Goal: Understand process/instructions: Learn how to perform a task or action

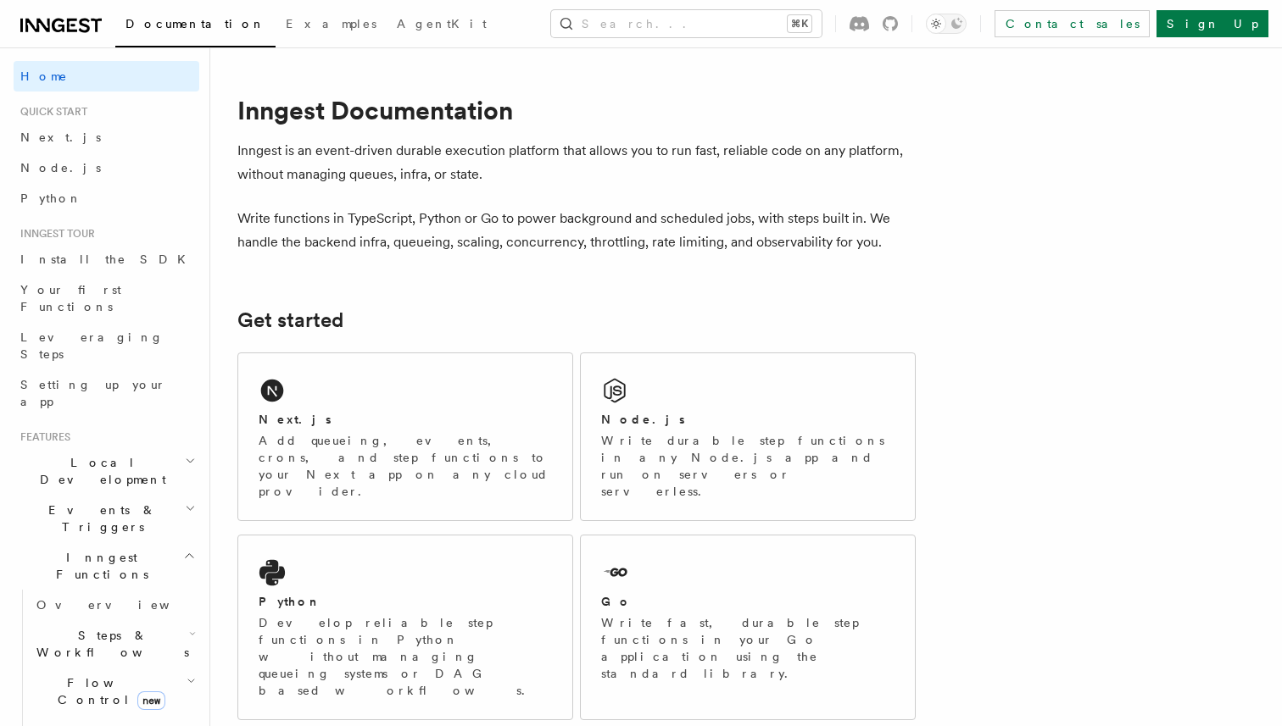
click at [86, 454] on span "Local Development" at bounding box center [99, 471] width 171 height 34
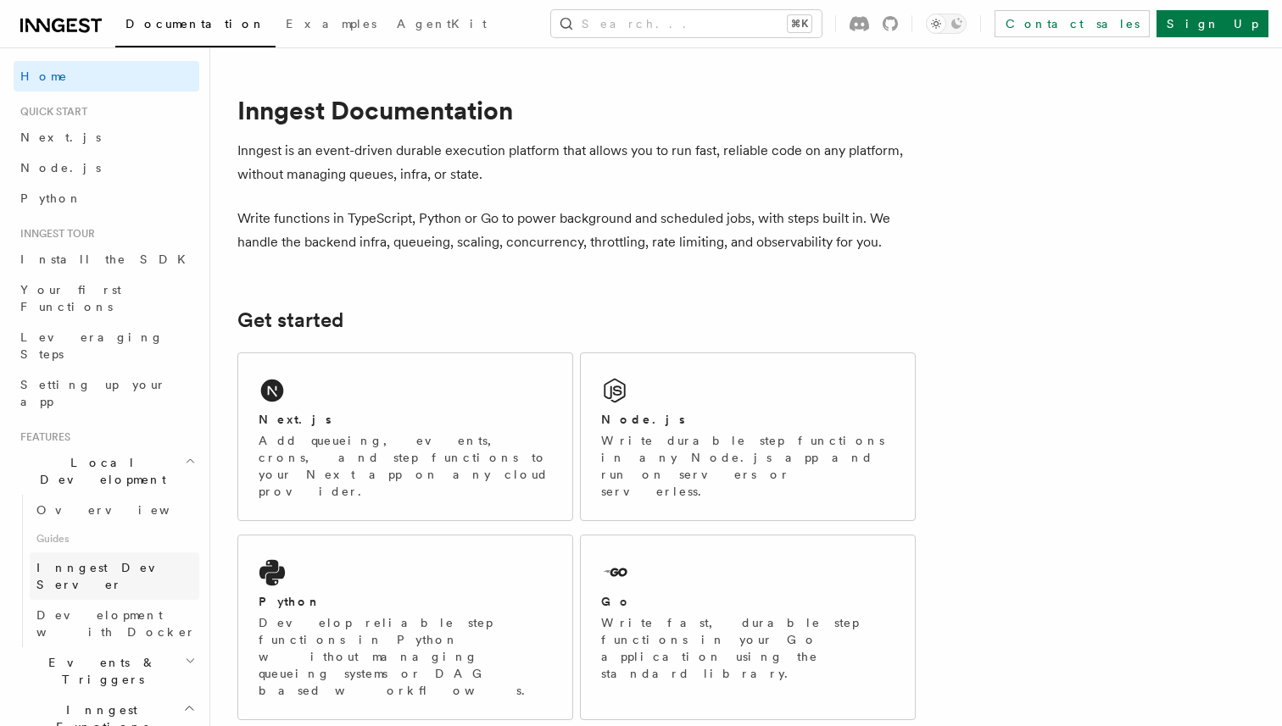
click at [84, 553] on link "Inngest Dev Server" at bounding box center [115, 576] width 170 height 47
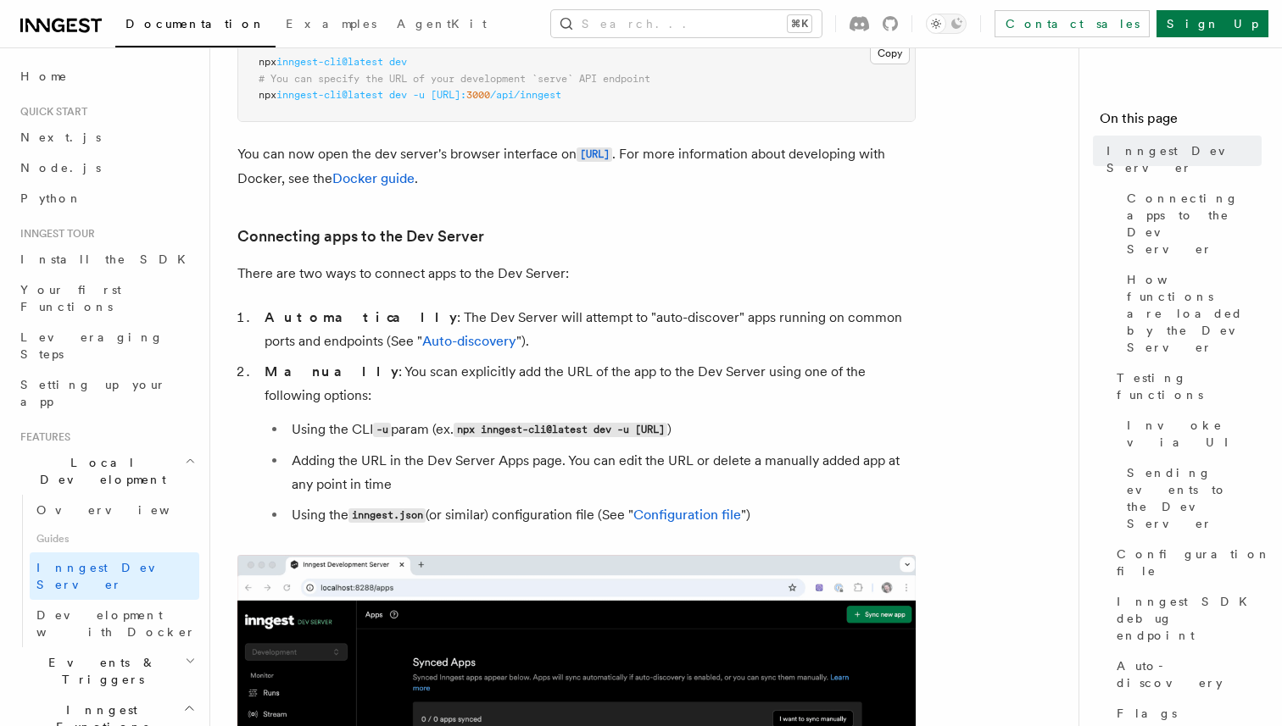
scroll to position [514, 0]
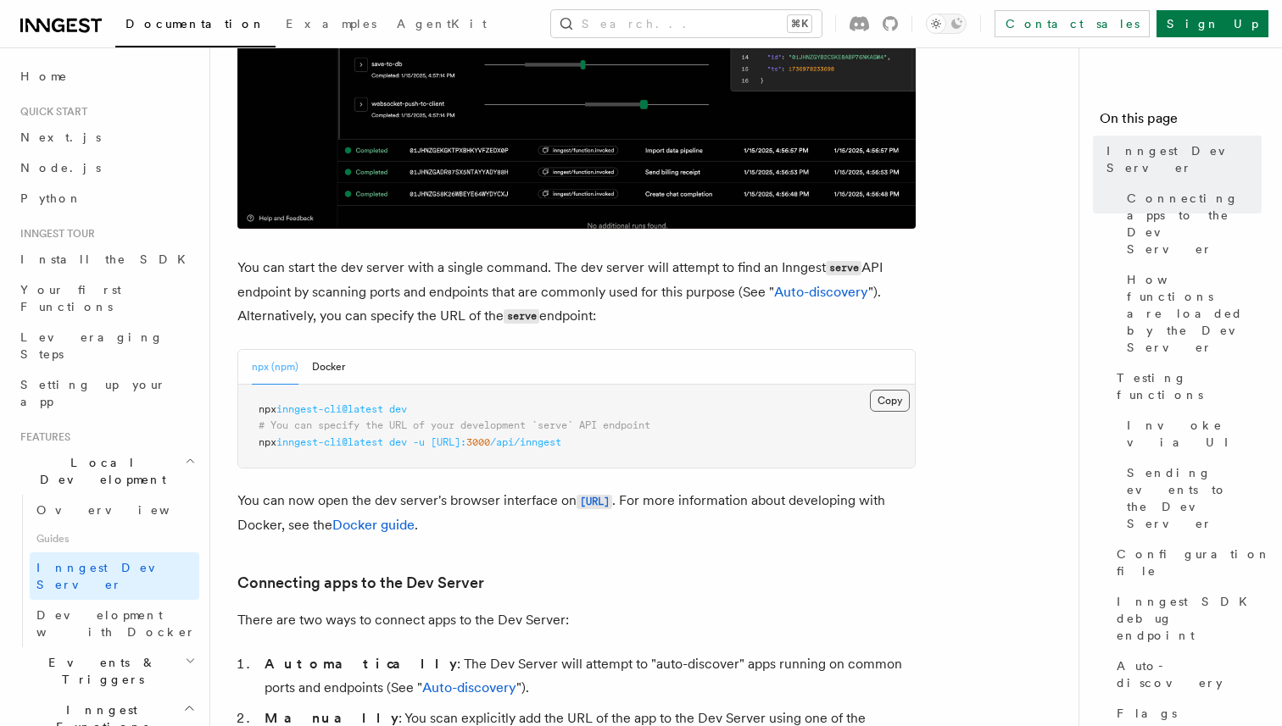
click at [882, 398] on button "Copy Copied" at bounding box center [890, 401] width 40 height 22
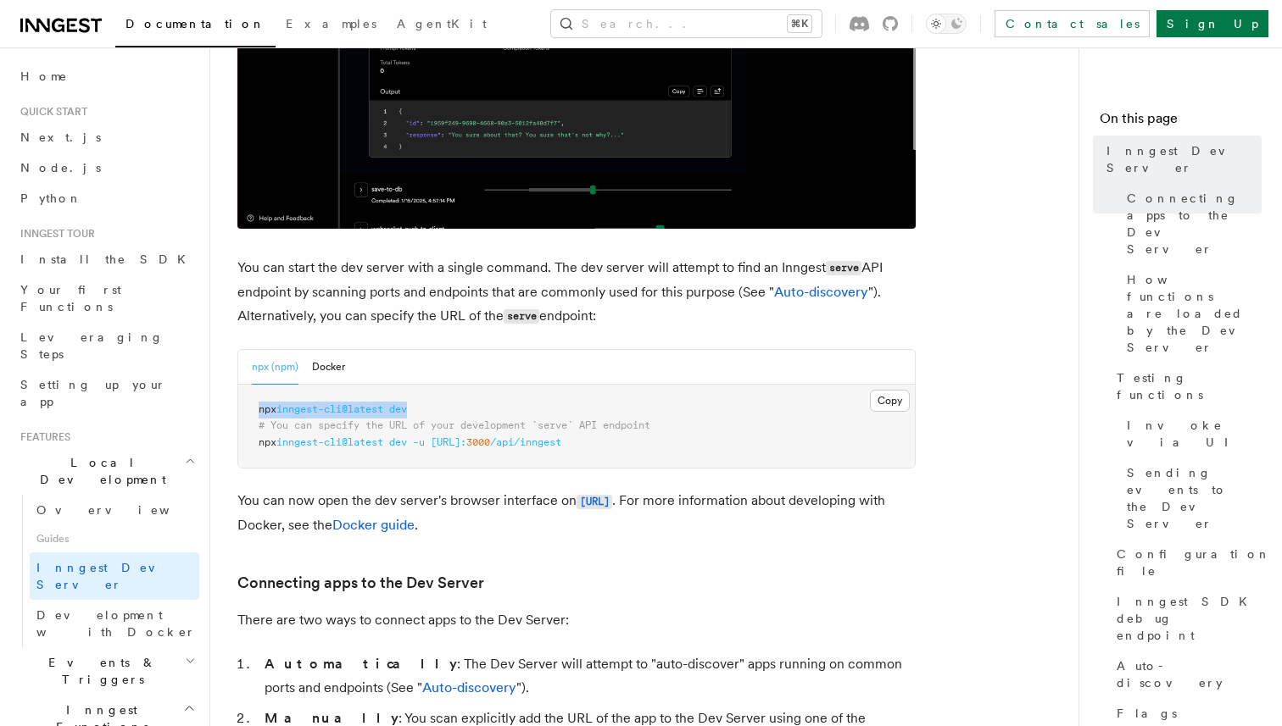
drag, startPoint x: 430, startPoint y: 410, endPoint x: 258, endPoint y: 414, distance: 172.1
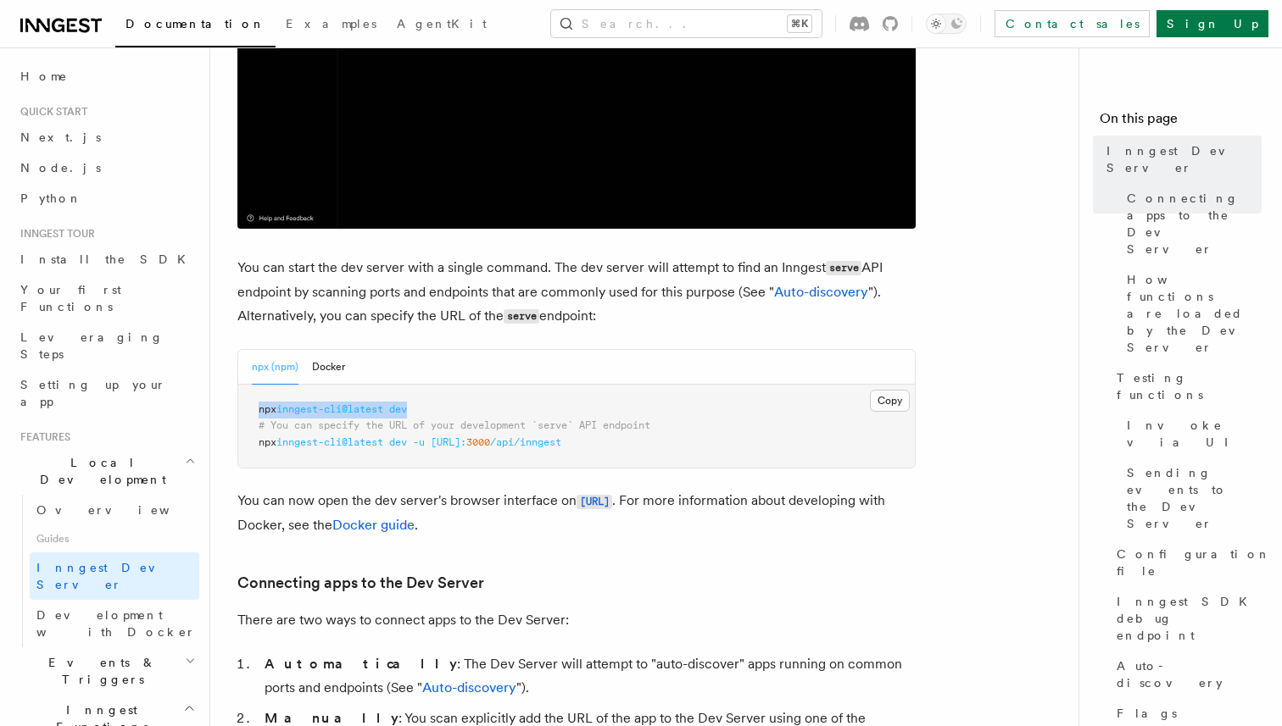
click at [258, 414] on pre "npx inngest-cli@latest dev # You can specify the URL of your development `serve…" at bounding box center [576, 427] width 676 height 84
copy span "npx inngest-cli@latest dev"
